Goal: Task Accomplishment & Management: Use online tool/utility

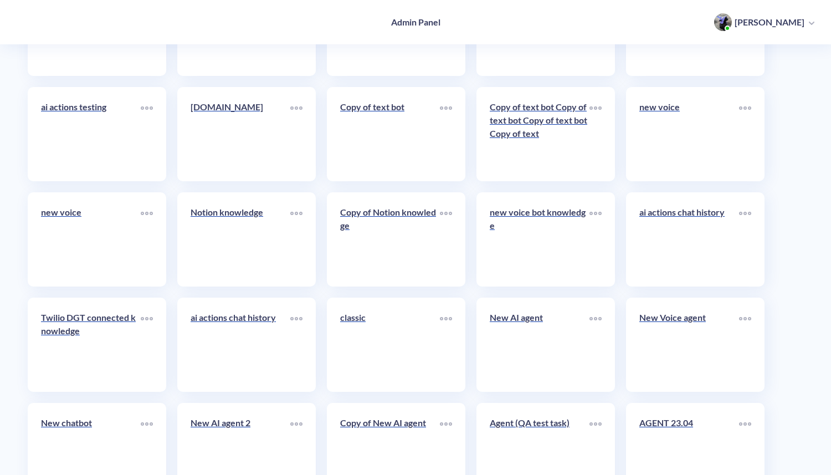
scroll to position [5239, 0]
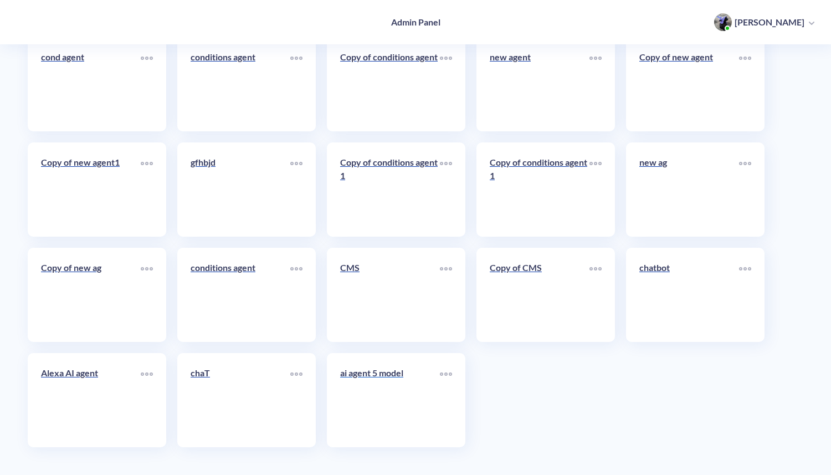
click at [393, 433] on link "ai agent 5 model" at bounding box center [390, 400] width 100 height 68
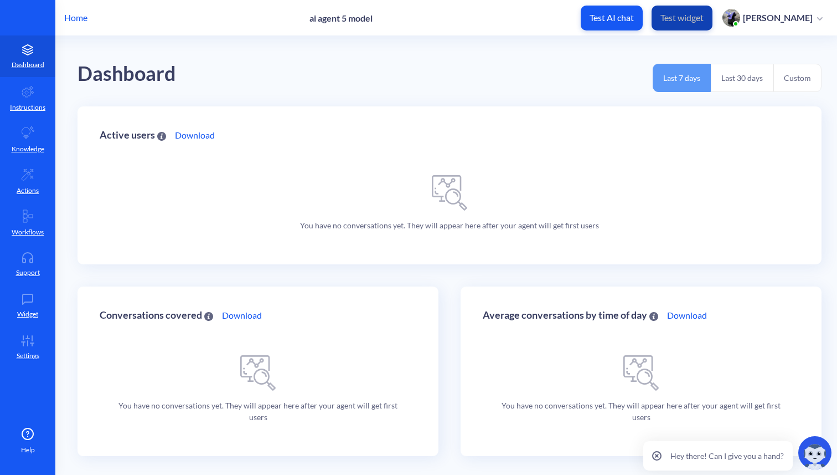
click at [693, 16] on p "Test widget" at bounding box center [682, 17] width 43 height 11
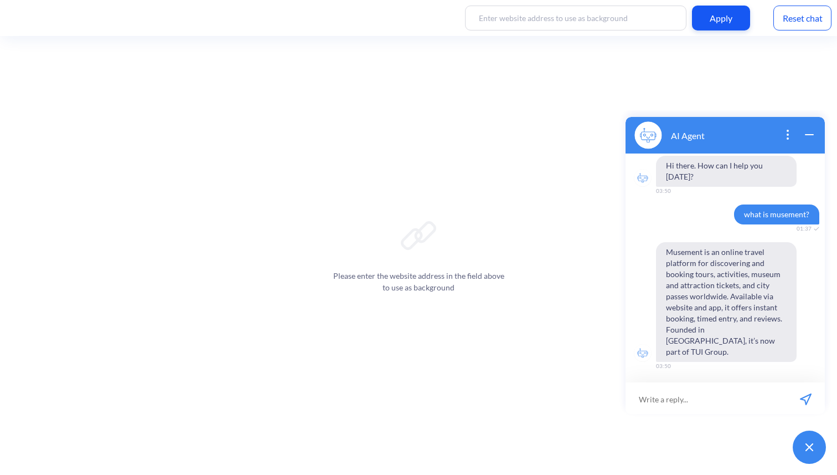
scroll to position [2, 0]
click at [790, 19] on div "Reset chat" at bounding box center [803, 18] width 58 height 25
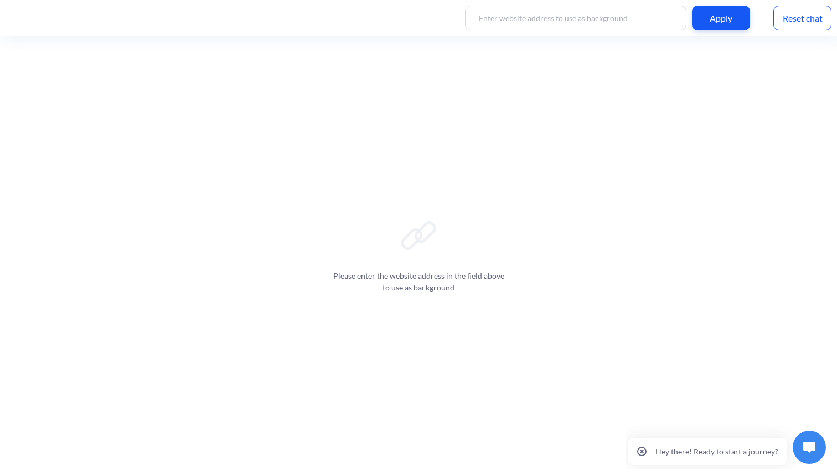
click at [701, 454] on p "Hey there! Ready to start a journey?" at bounding box center [717, 450] width 123 height 9
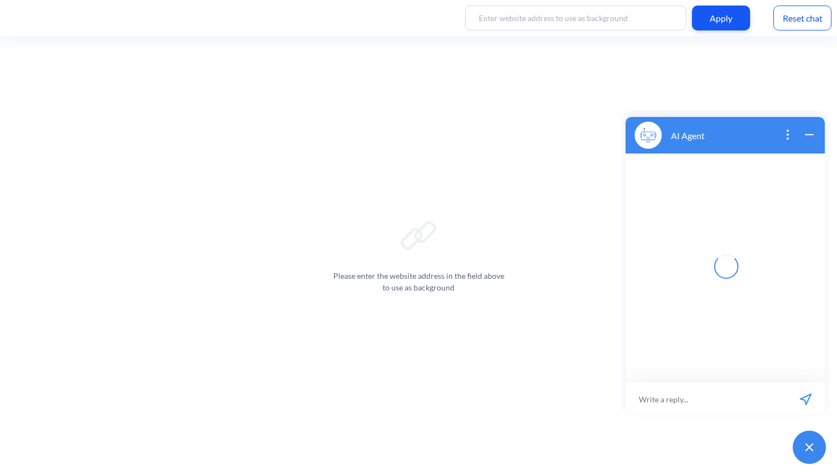
scroll to position [2, 0]
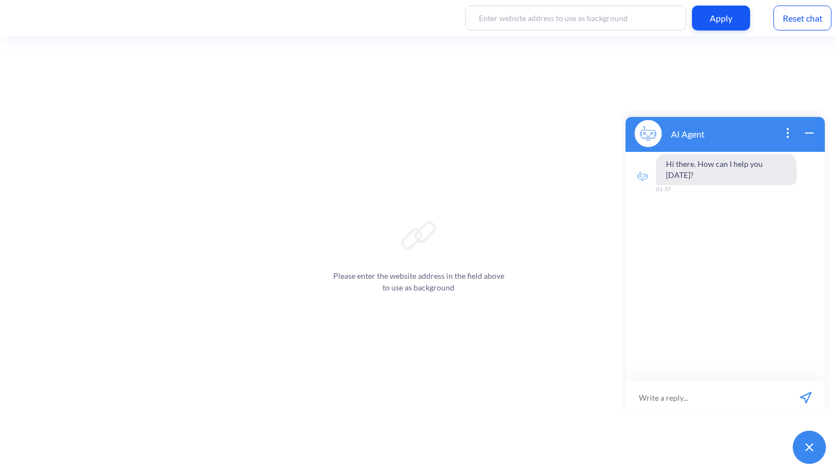
click at [811, 134] on icon "wrap widget" at bounding box center [809, 132] width 13 height 13
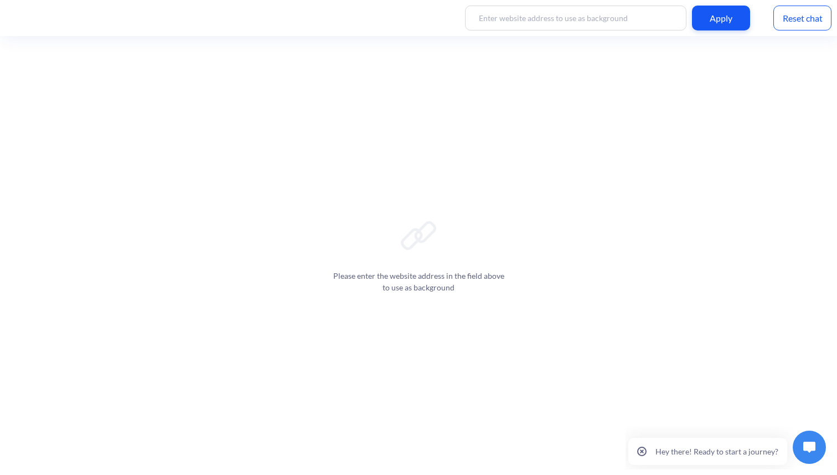
click at [711, 452] on p "Hey there! Ready to start a journey?" at bounding box center [717, 450] width 123 height 9
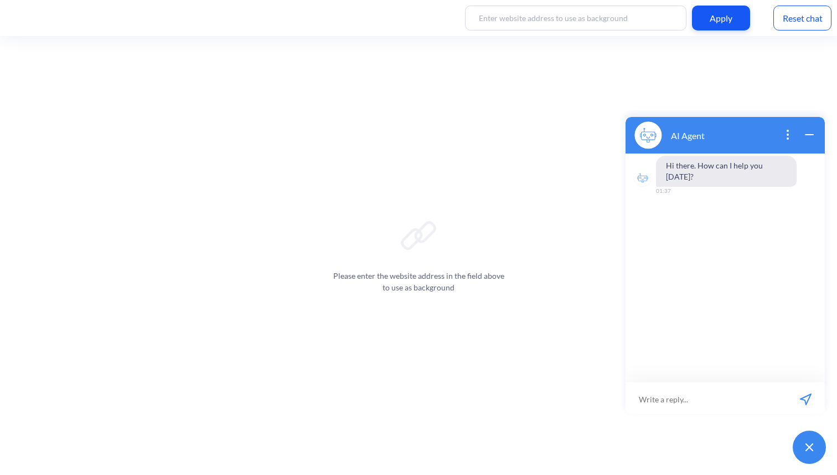
scroll to position [2, 0]
click at [681, 397] on input at bounding box center [706, 396] width 161 height 33
type input "hello"
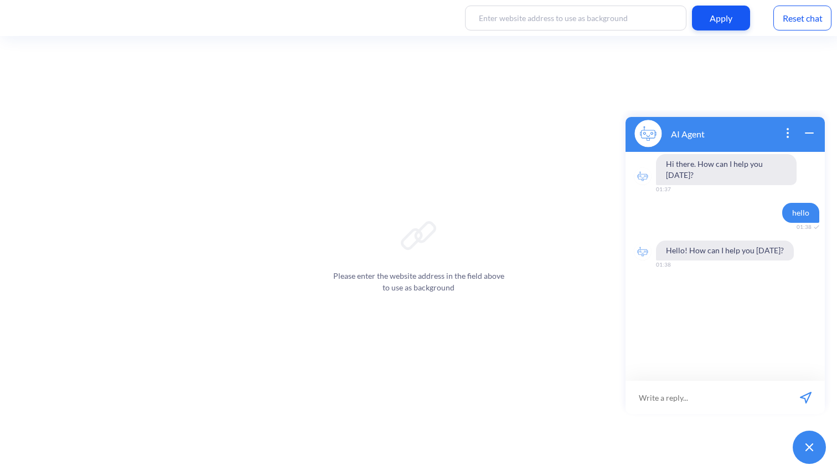
click at [812, 131] on icon "wrap widget" at bounding box center [809, 132] width 13 height 13
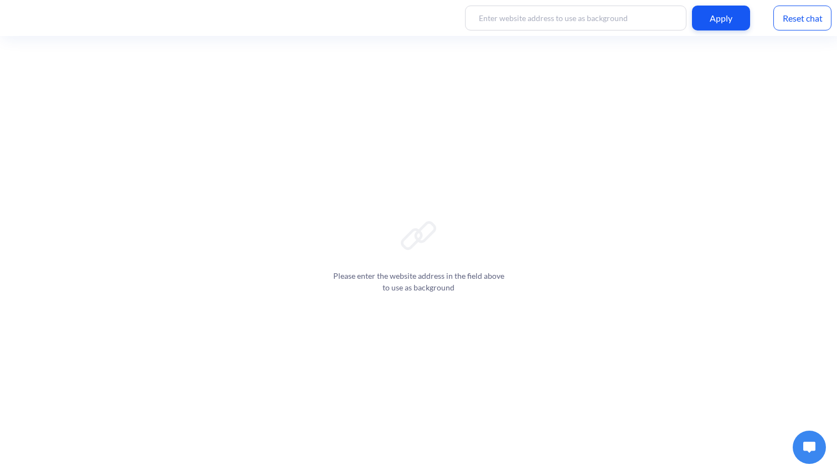
click at [806, 448] on img at bounding box center [810, 446] width 12 height 11
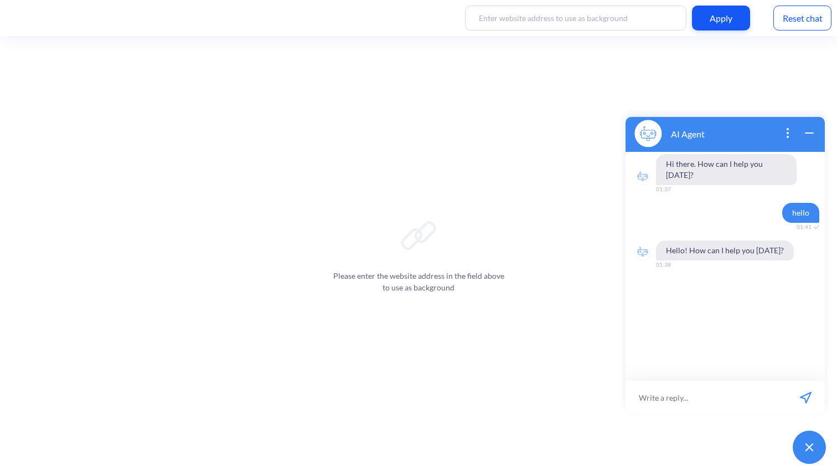
click at [811, 132] on icon "wrap widget" at bounding box center [809, 132] width 13 height 13
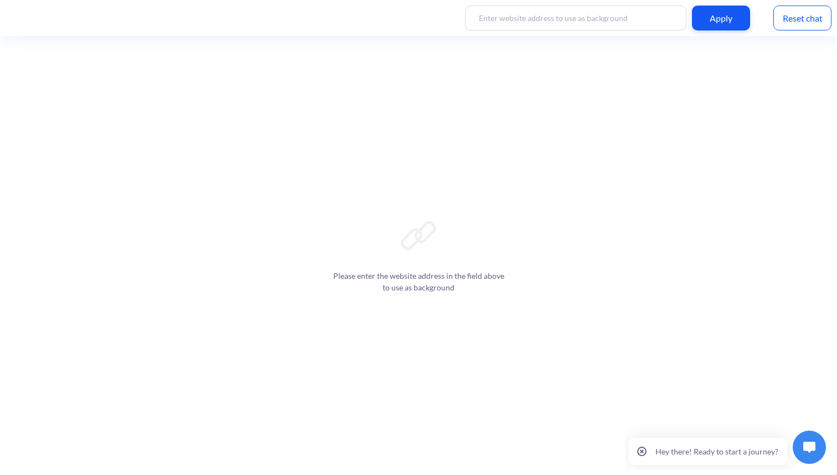
drag, startPoint x: 709, startPoint y: 450, endPoint x: 1335, endPoint y: 876, distance: 757.0
click at [709, 450] on p "Hey there! Ready to start a journey?" at bounding box center [717, 450] width 123 height 9
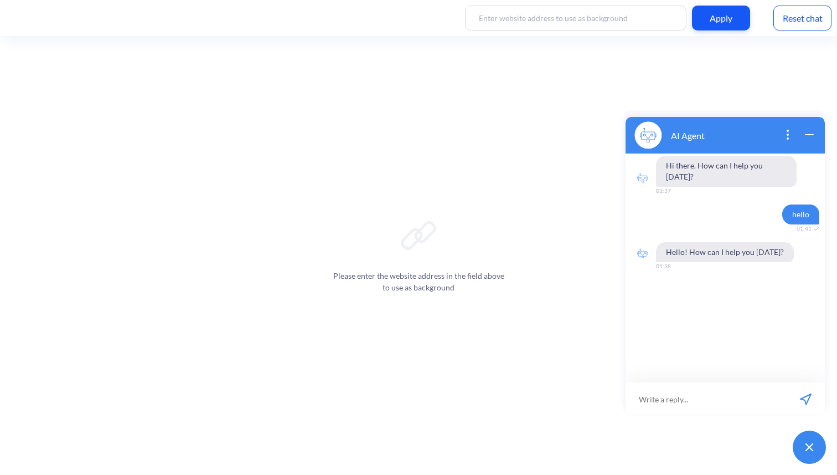
scroll to position [2, 0]
